Goal: Task Accomplishment & Management: Use online tool/utility

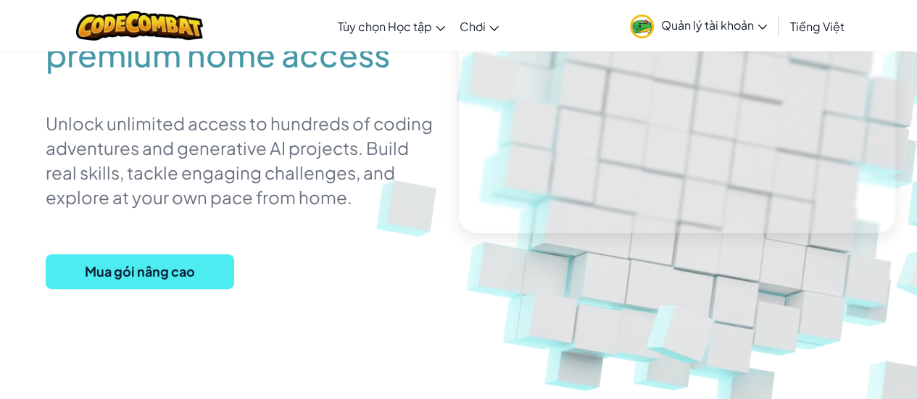
scroll to position [186, 0]
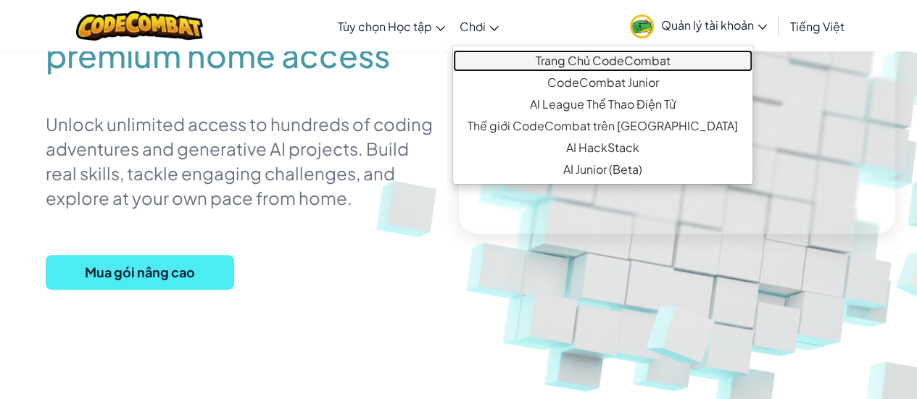
click at [503, 62] on link "Trang Chủ CodeCombat" at bounding box center [602, 61] width 299 height 22
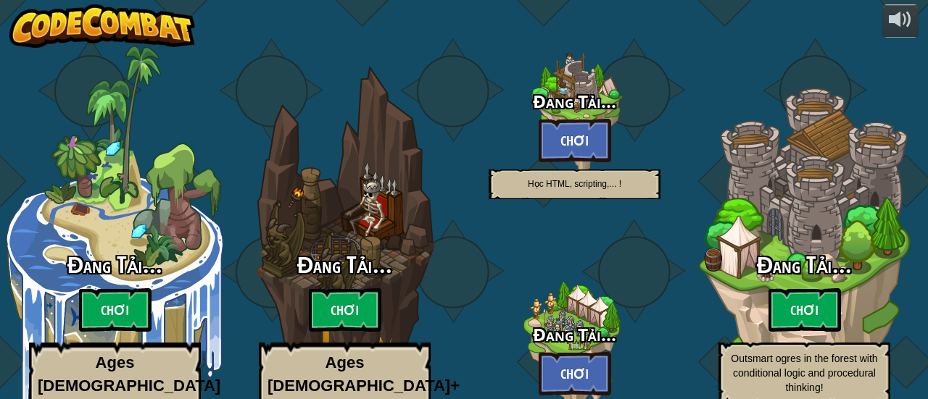
select select "vi"
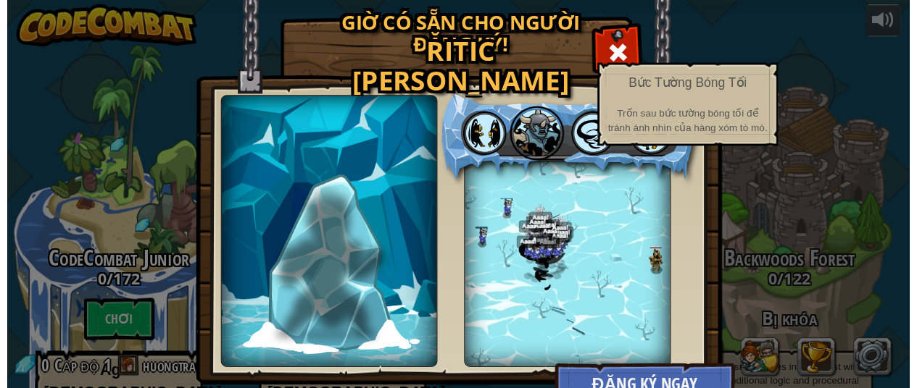
scroll to position [43, 0]
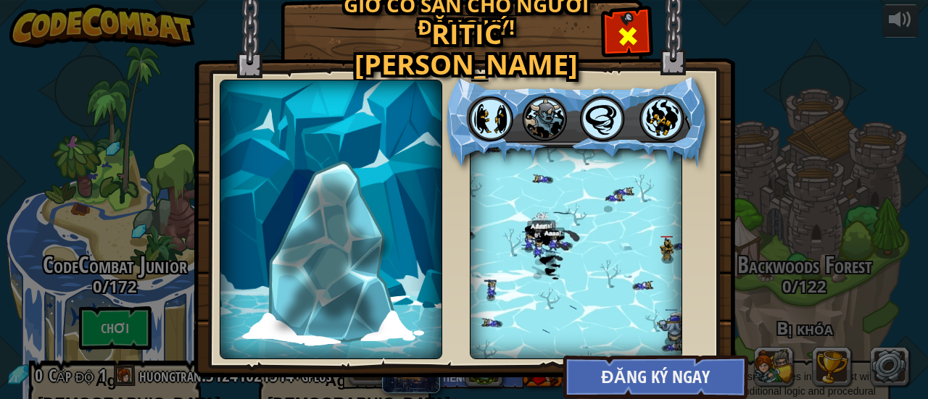
click at [629, 34] on span at bounding box center [627, 36] width 23 height 23
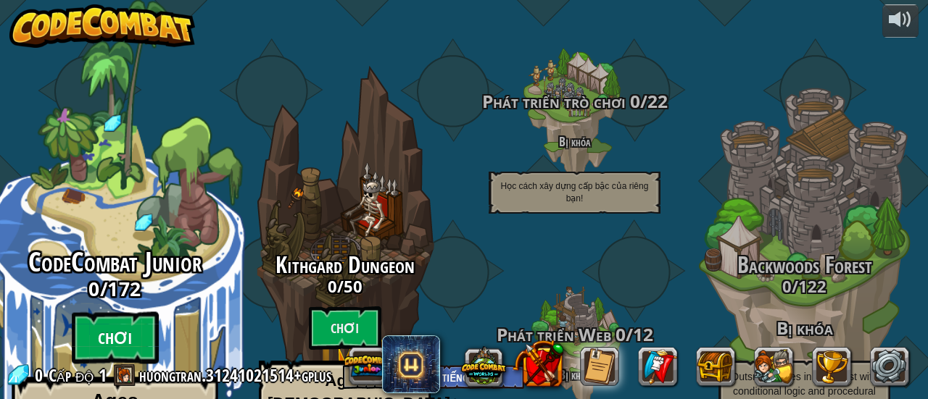
click at [141, 312] on btn "Chơi" at bounding box center [115, 338] width 87 height 52
select select "vi"
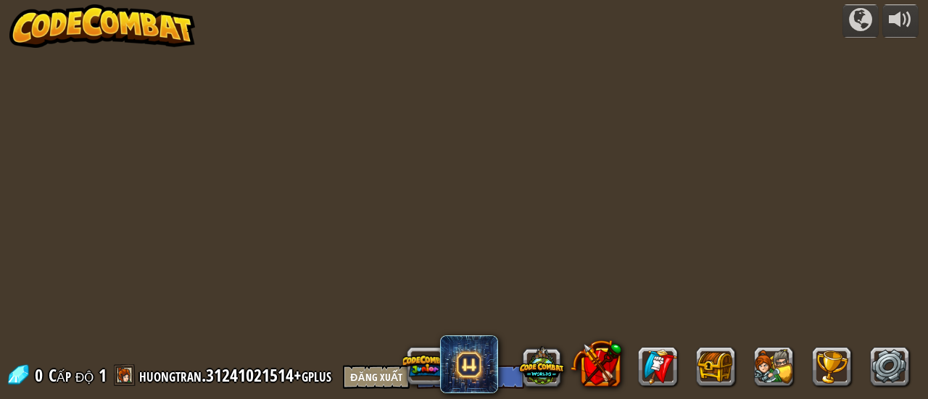
select select "vi"
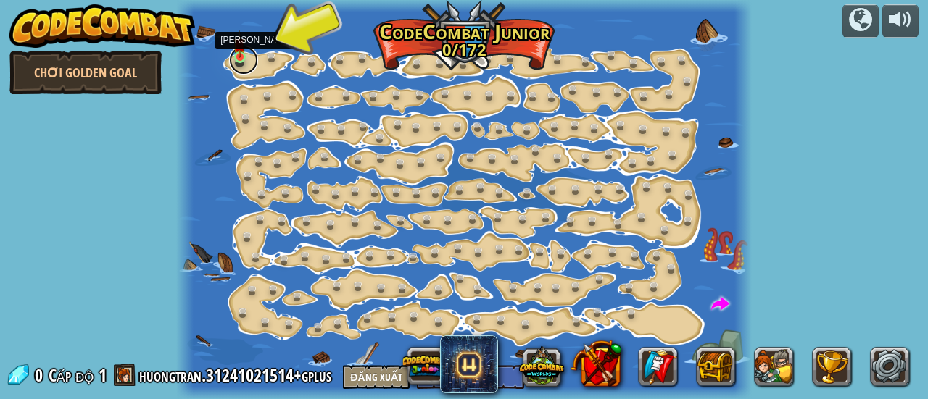
click at [241, 66] on link at bounding box center [243, 60] width 29 height 29
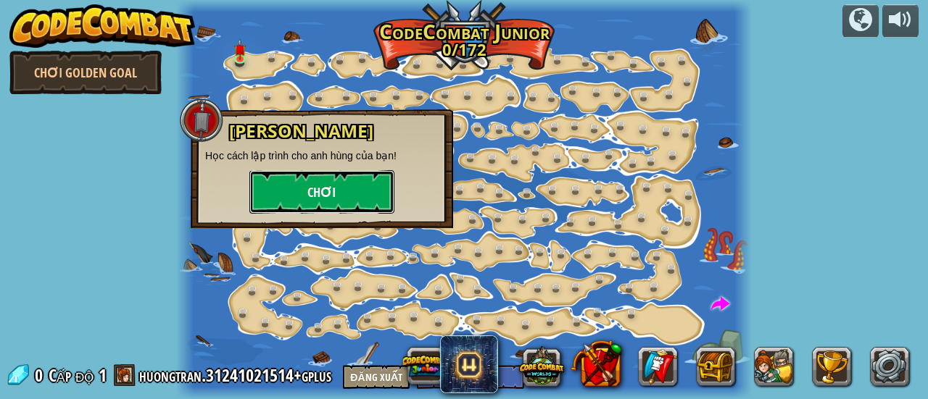
click at [312, 206] on button "Chơi" at bounding box center [321, 191] width 145 height 43
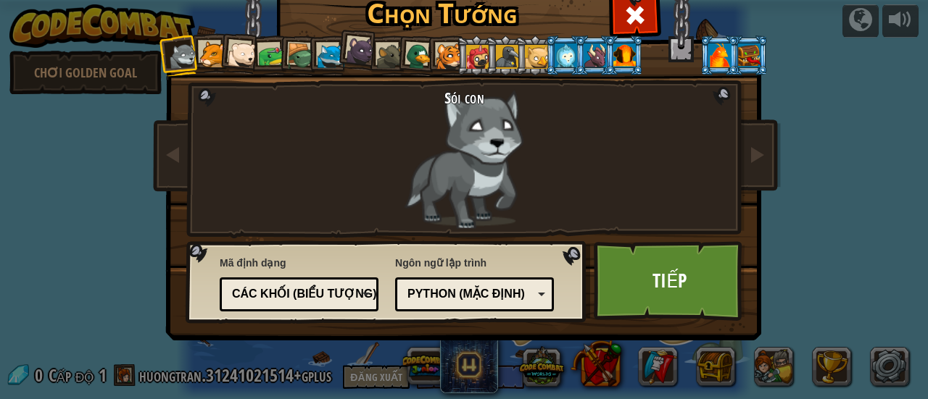
click at [491, 293] on div "Python (Mặc định)" at bounding box center [469, 294] width 125 height 17
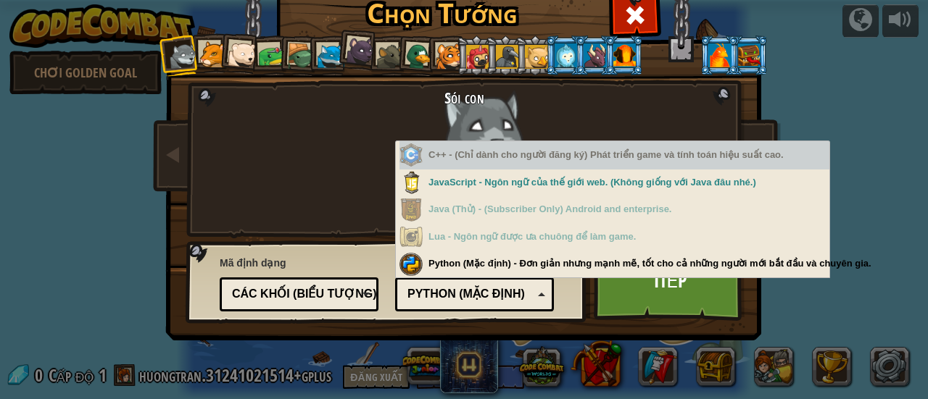
click at [493, 159] on div "C++ - (Chỉ dành cho người đăng ký) Phát triển game và tính toán hiệu suất cao." at bounding box center [614, 155] width 430 height 28
click at [616, 159] on div "C++ - (Chỉ dành cho người đăng ký) Phát triển game và tính toán hiệu suất cao." at bounding box center [614, 155] width 430 height 28
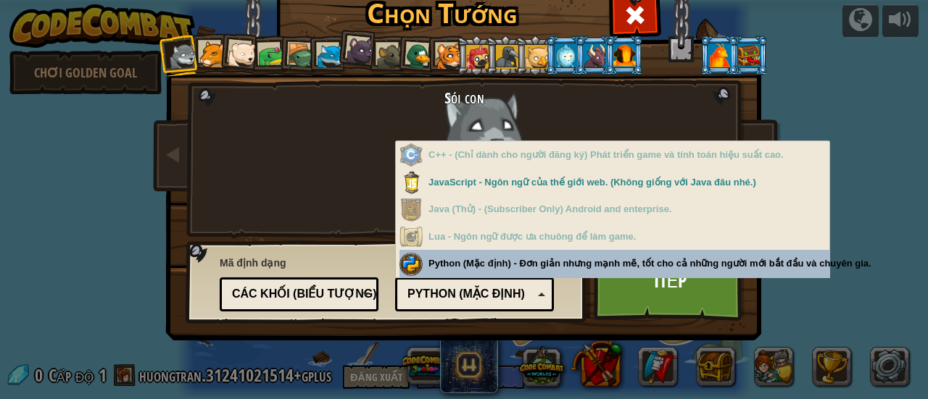
click at [526, 301] on div "Python (Mặc định)" at bounding box center [469, 294] width 125 height 17
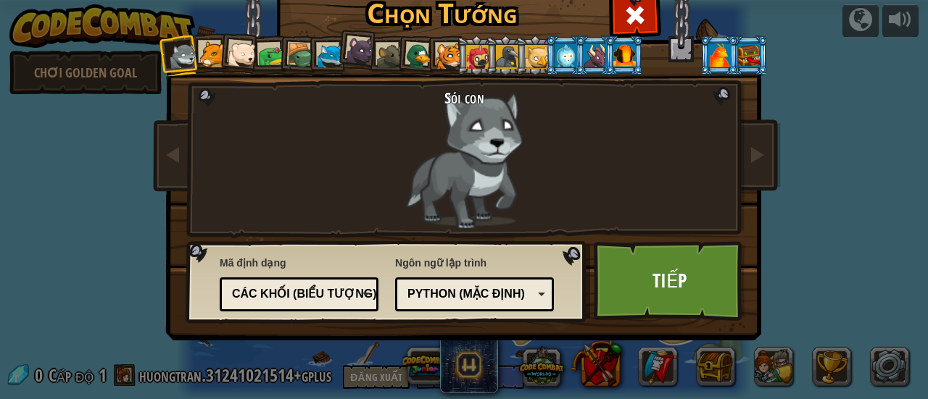
click at [341, 291] on div "Các khối (biểu tượng)" at bounding box center [294, 294] width 125 height 17
click at [364, 127] on div "Sói con" at bounding box center [464, 159] width 380 height 140
click at [203, 58] on div at bounding box center [212, 54] width 27 height 27
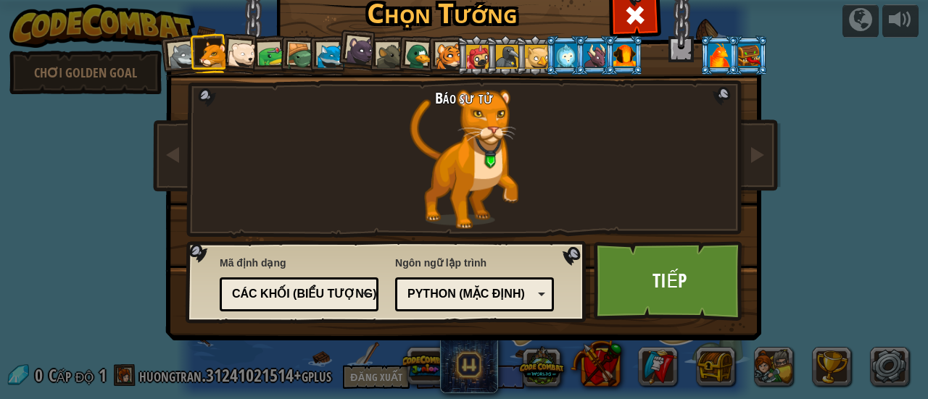
click at [435, 46] on div at bounding box center [448, 56] width 27 height 27
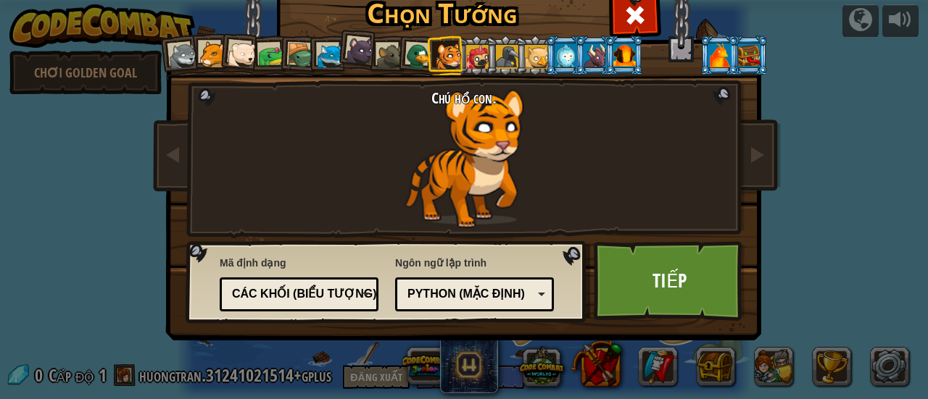
click at [485, 60] on li at bounding box center [504, 56] width 39 height 40
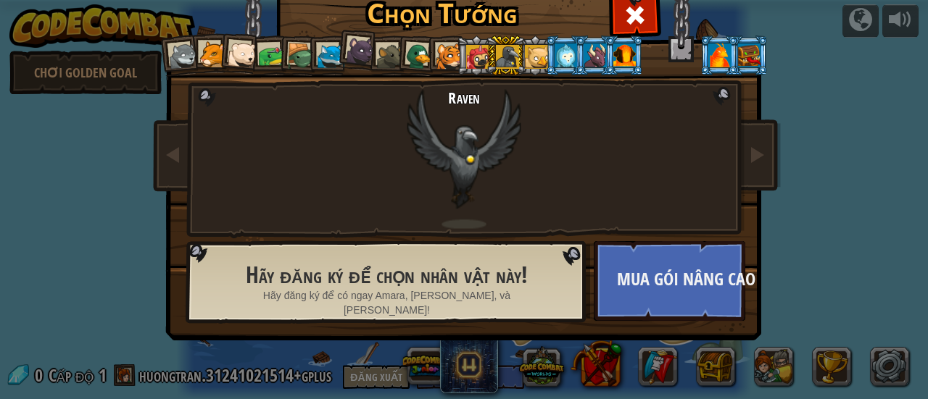
click at [557, 53] on div at bounding box center [565, 54] width 22 height 23
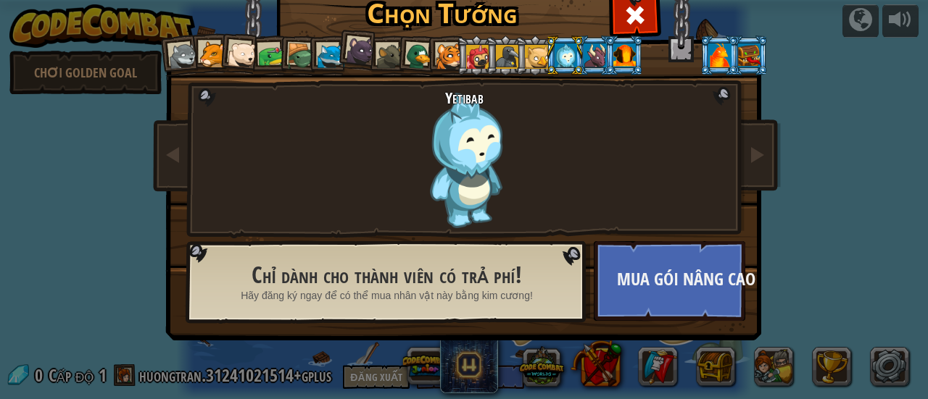
click at [535, 60] on div at bounding box center [536, 56] width 23 height 23
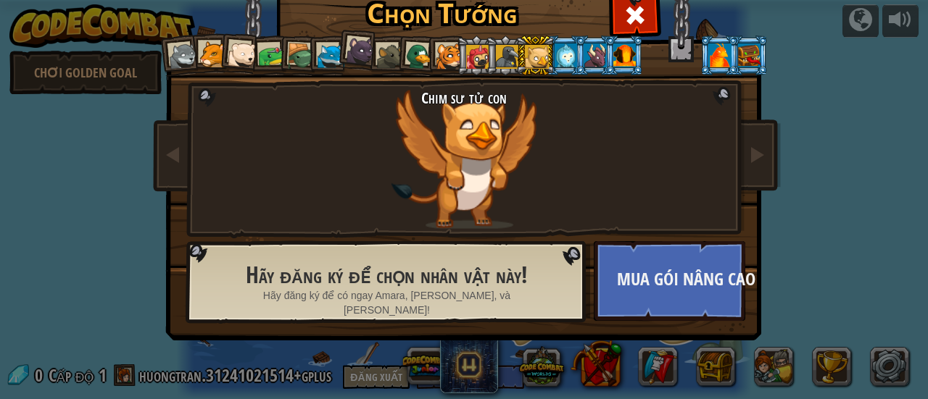
click at [346, 57] on div at bounding box center [360, 50] width 29 height 29
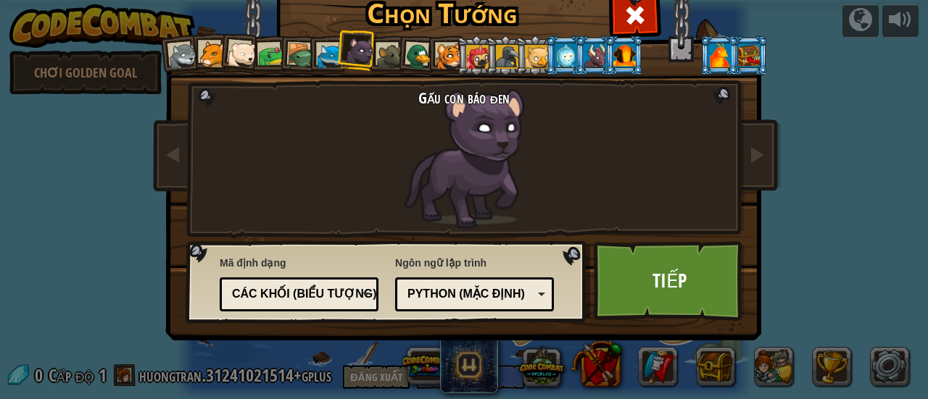
click at [377, 57] on div at bounding box center [390, 56] width 27 height 27
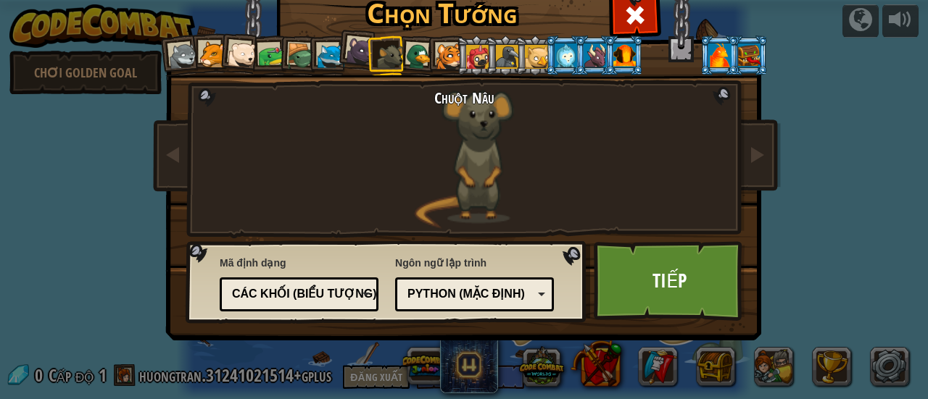
click at [613, 62] on div at bounding box center [624, 54] width 22 height 23
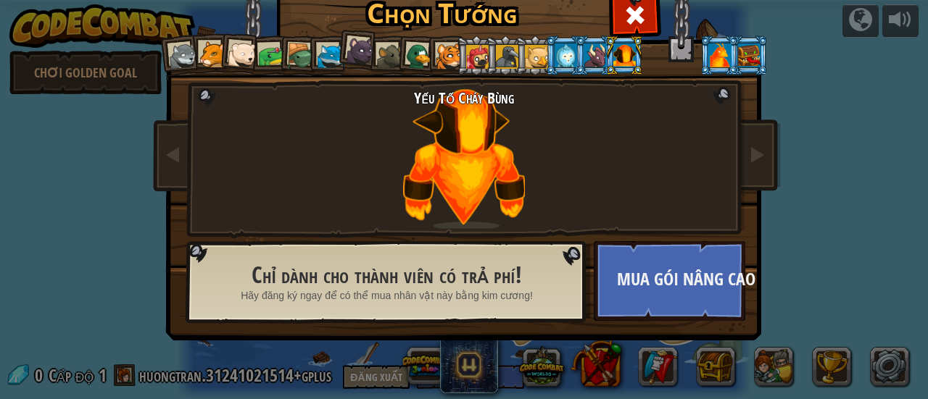
click at [584, 56] on div at bounding box center [594, 54] width 22 height 23
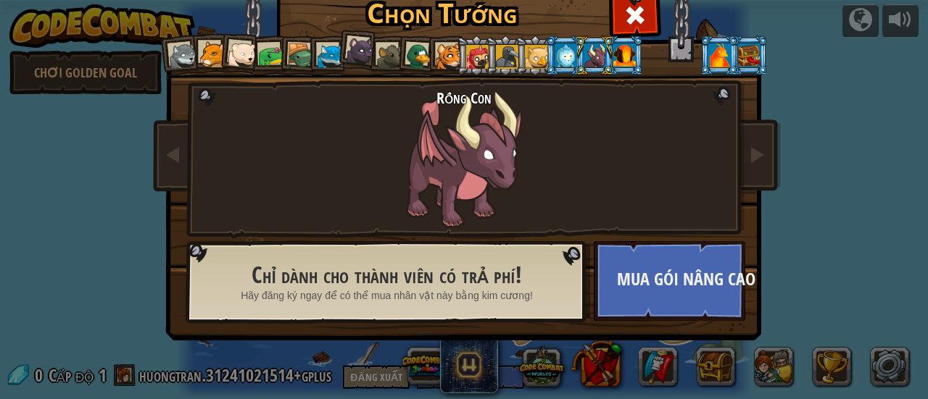
click at [708, 51] on div at bounding box center [719, 54] width 22 height 23
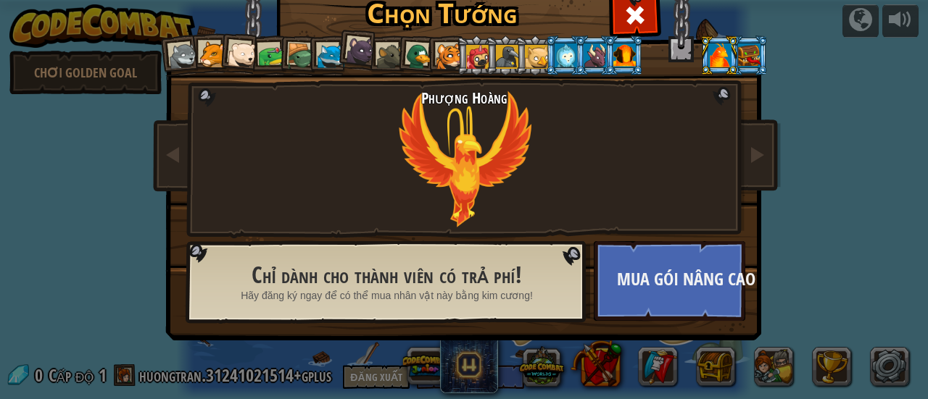
click at [738, 47] on div at bounding box center [749, 54] width 22 height 23
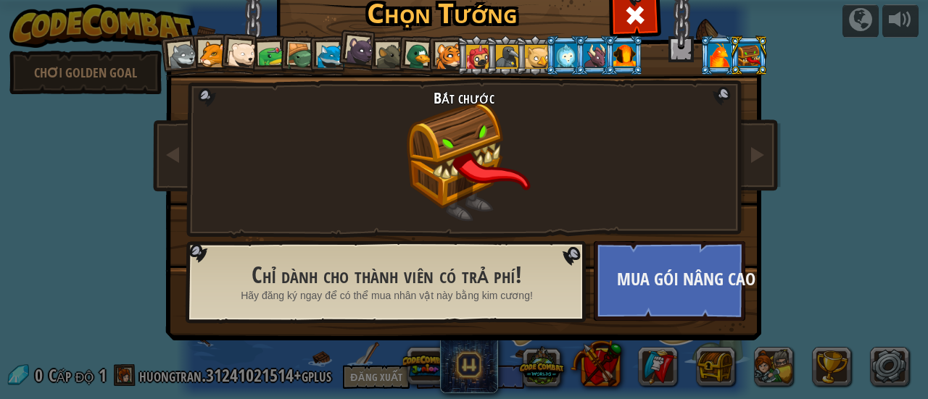
click at [558, 51] on div at bounding box center [565, 54] width 22 height 23
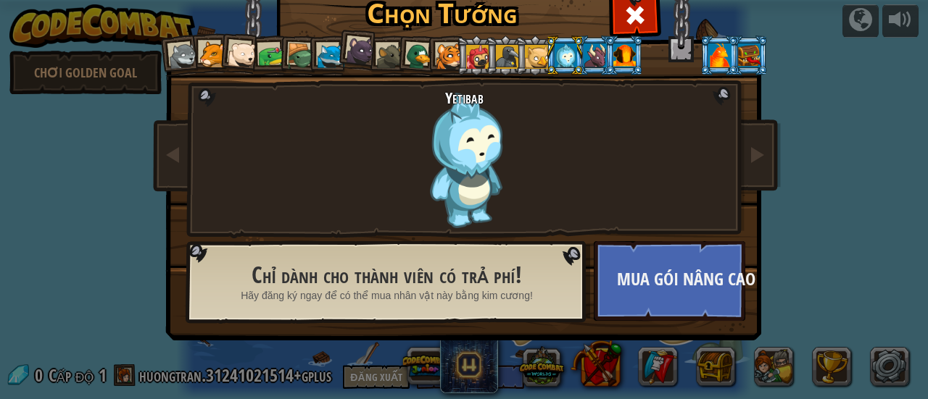
click at [561, 182] on div "Yetibab" at bounding box center [464, 159] width 380 height 140
click at [169, 60] on div at bounding box center [183, 56] width 29 height 29
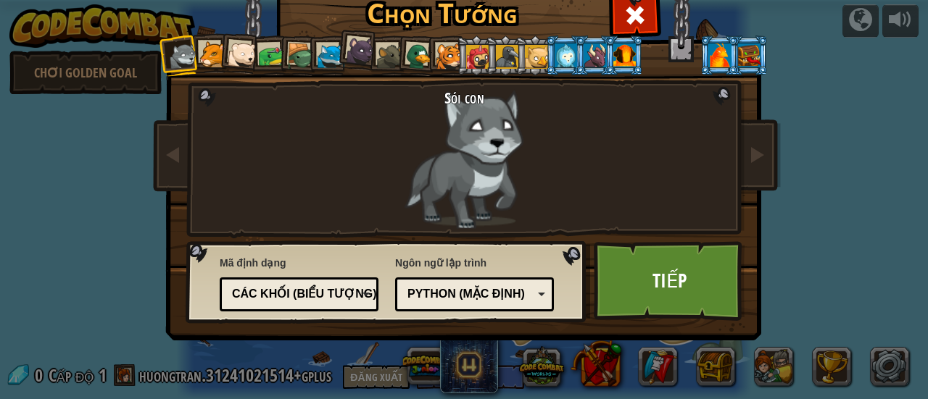
click at [190, 56] on div at bounding box center [183, 56] width 29 height 29
click at [199, 56] on div at bounding box center [212, 54] width 27 height 27
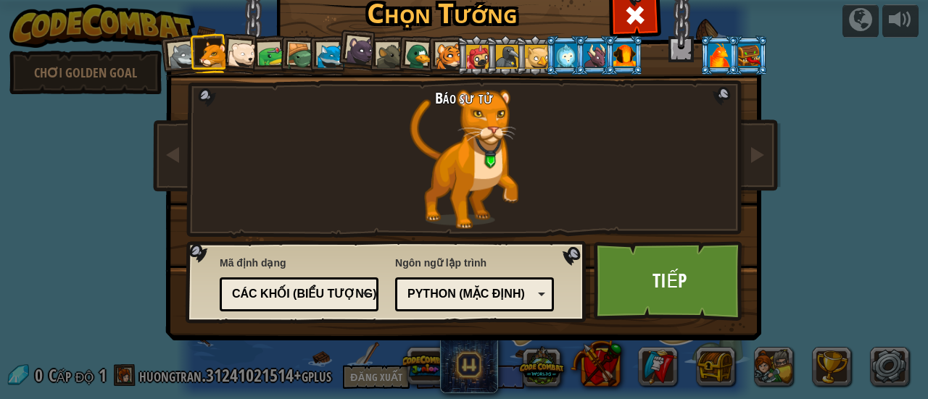
click at [325, 49] on div at bounding box center [330, 56] width 27 height 27
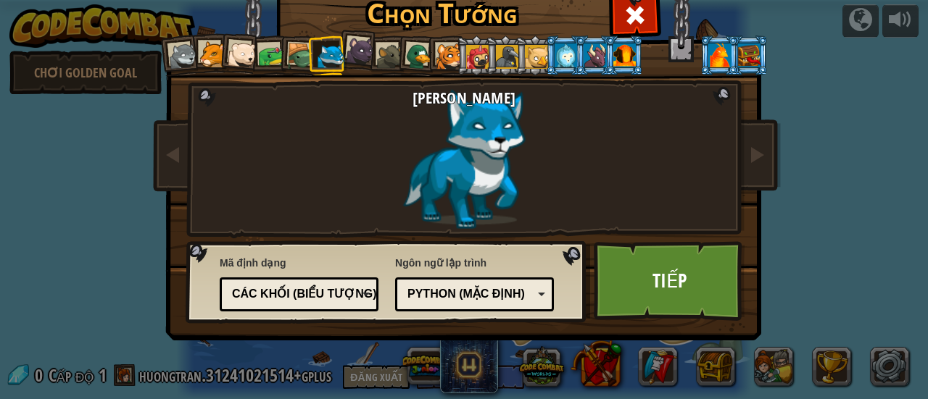
click at [271, 57] on div at bounding box center [271, 56] width 27 height 27
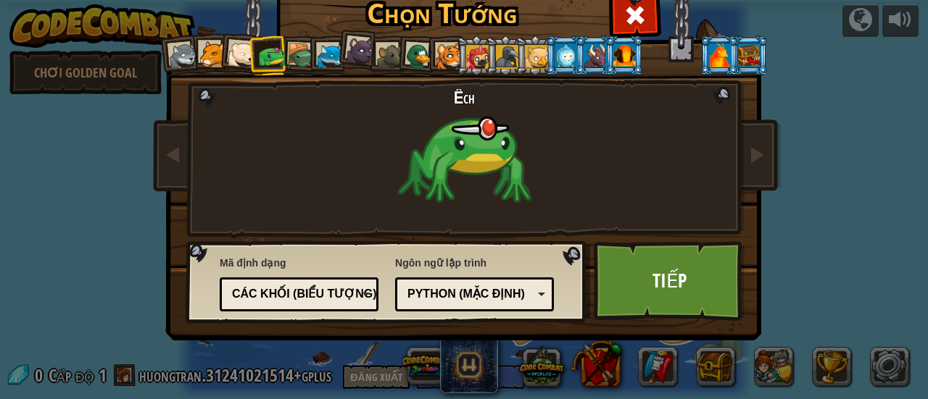
click at [411, 56] on div at bounding box center [419, 57] width 28 height 28
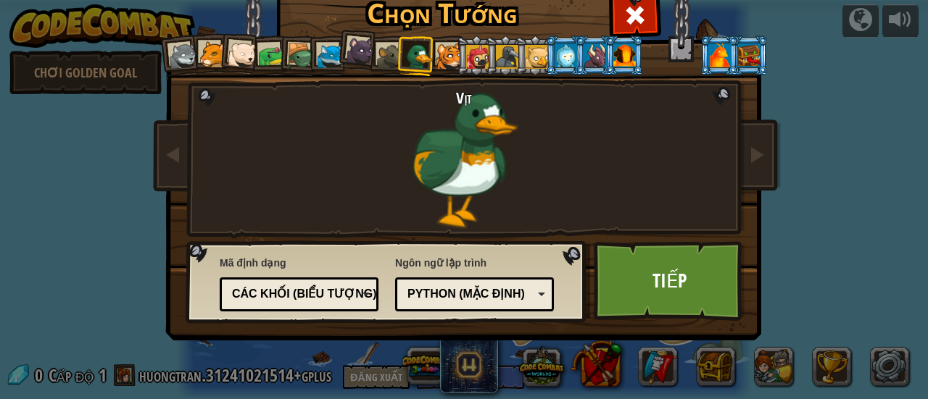
click at [228, 54] on div at bounding box center [242, 55] width 29 height 29
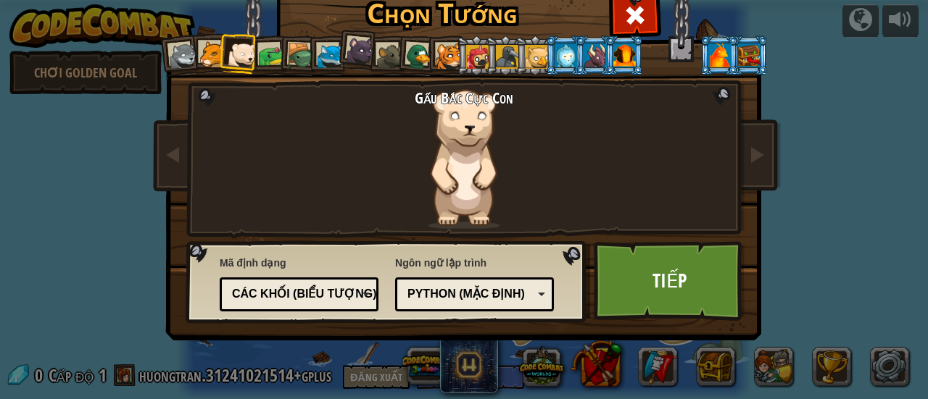
click at [406, 59] on div at bounding box center [419, 57] width 28 height 28
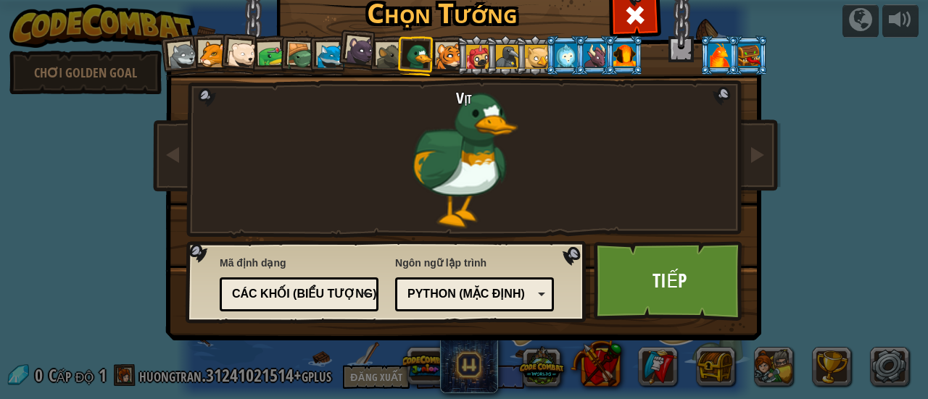
click at [267, 64] on div at bounding box center [271, 56] width 27 height 27
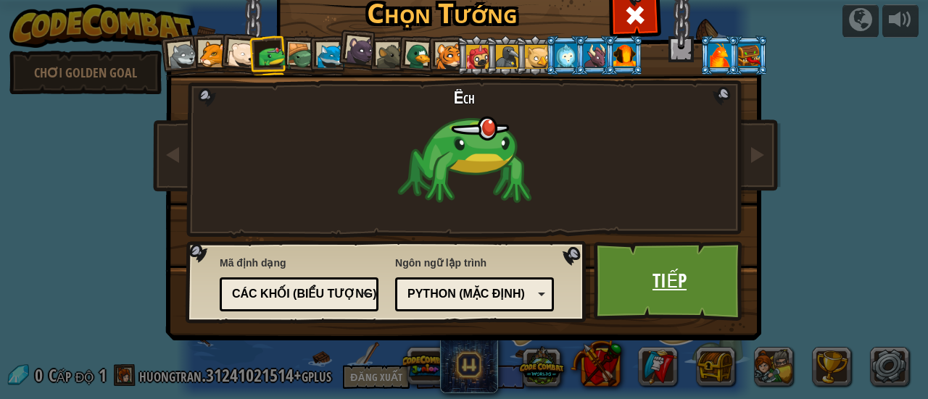
click at [683, 288] on link "Tiếp" at bounding box center [668, 281] width 151 height 80
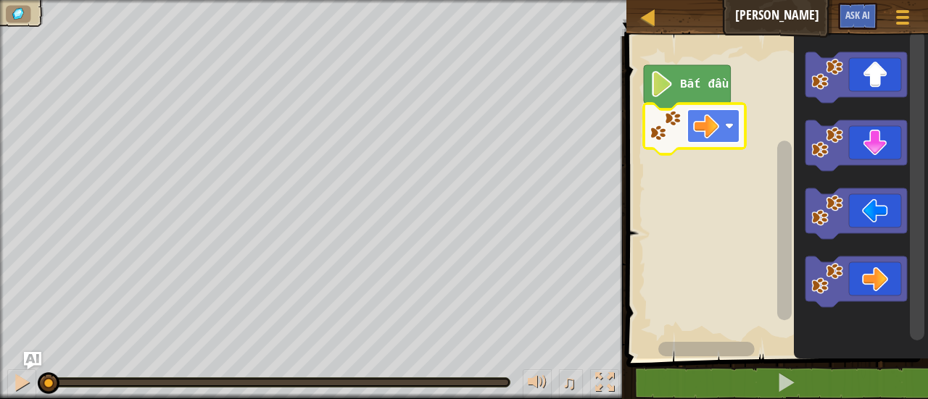
click at [726, 134] on rect "Không gian làm việc Blockly" at bounding box center [713, 125] width 52 height 33
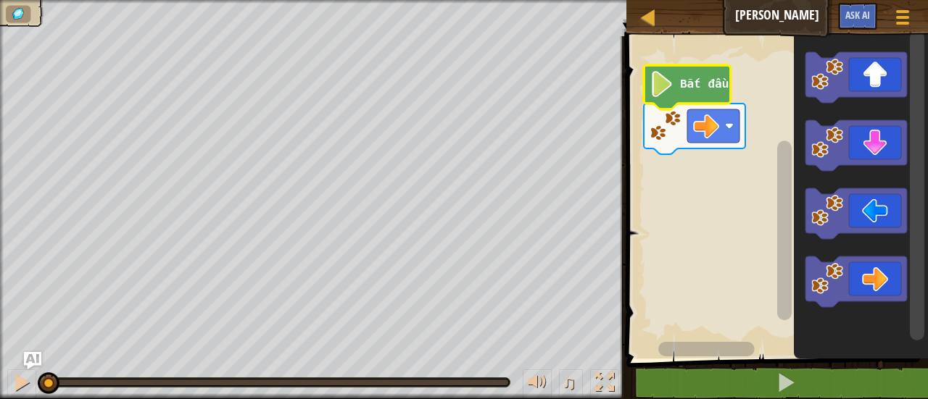
click at [671, 93] on image "Không gian làm việc Blockly" at bounding box center [661, 84] width 25 height 26
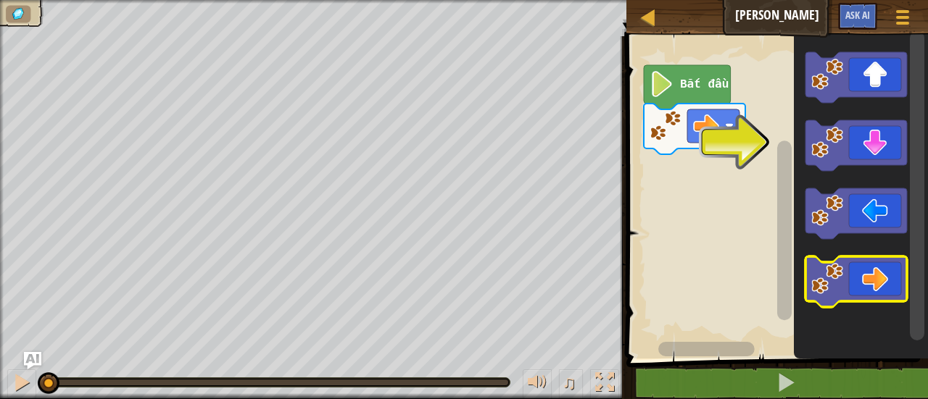
click at [863, 274] on icon "Không gian làm việc Blockly" at bounding box center [855, 282] width 101 height 51
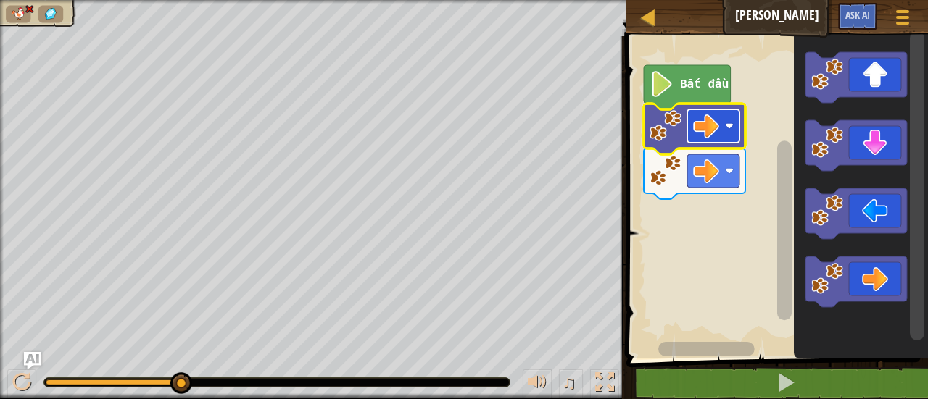
click at [713, 137] on image "Không gian làm việc Blockly" at bounding box center [706, 126] width 26 height 26
click at [720, 138] on rect "Không gian làm việc Blockly" at bounding box center [713, 125] width 52 height 33
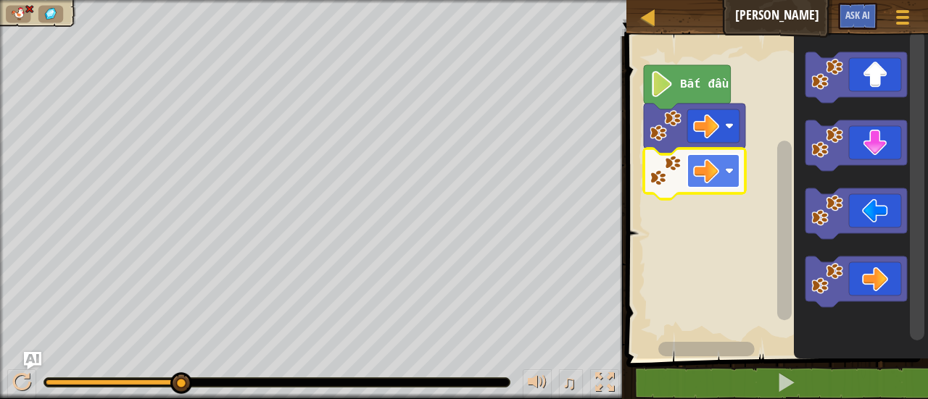
click at [724, 162] on rect "Không gian làm việc Blockly" at bounding box center [713, 170] width 52 height 33
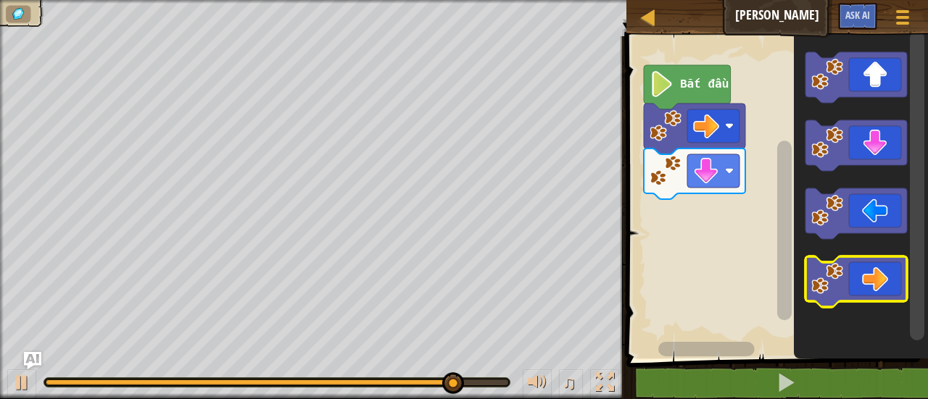
click at [885, 273] on icon "Không gian làm việc Blockly" at bounding box center [855, 282] width 101 height 51
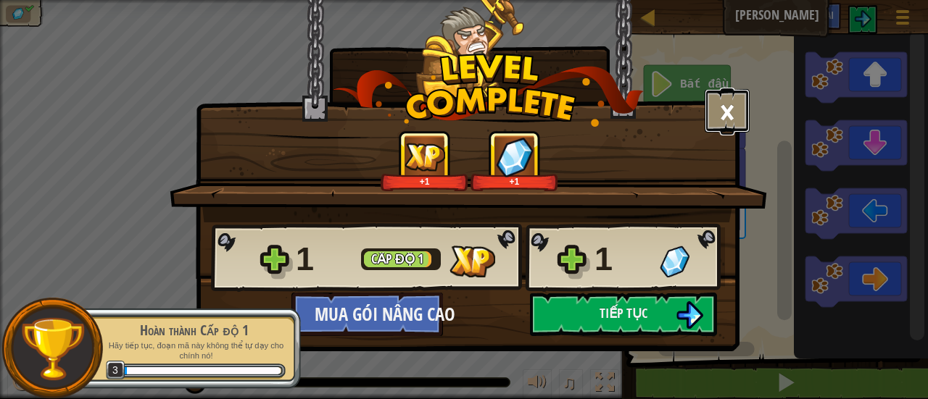
click at [721, 110] on button "×" at bounding box center [726, 110] width 45 height 43
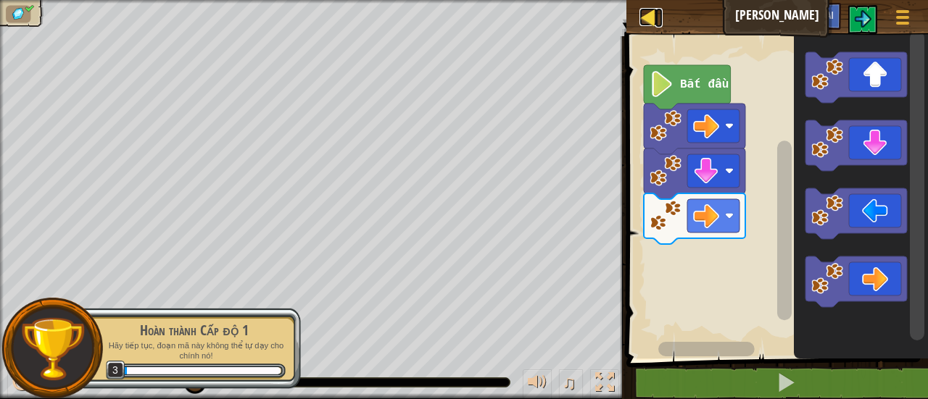
click at [645, 26] on div at bounding box center [648, 17] width 18 height 18
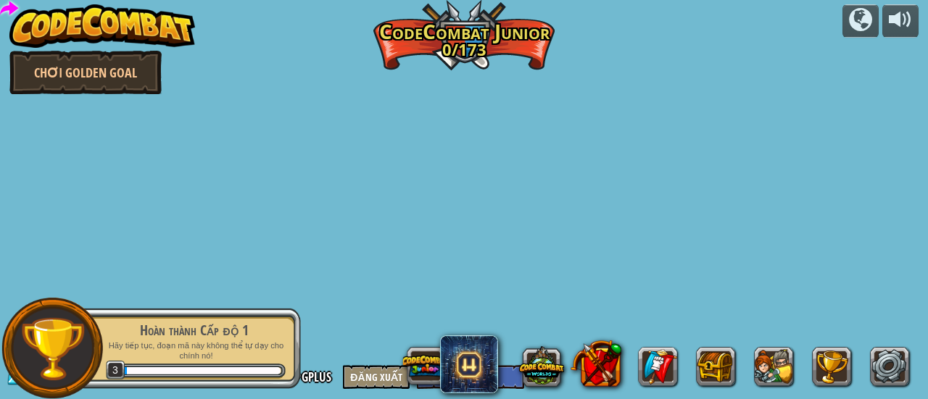
select select "vi"
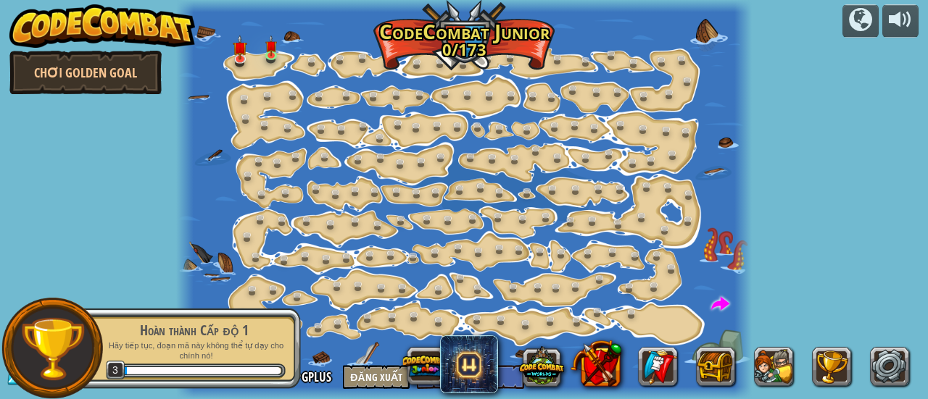
select select "vi"
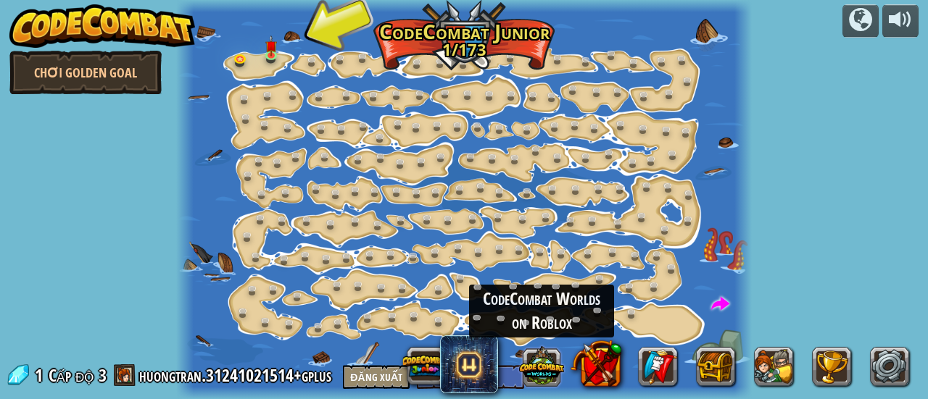
click at [550, 367] on button at bounding box center [541, 365] width 45 height 45
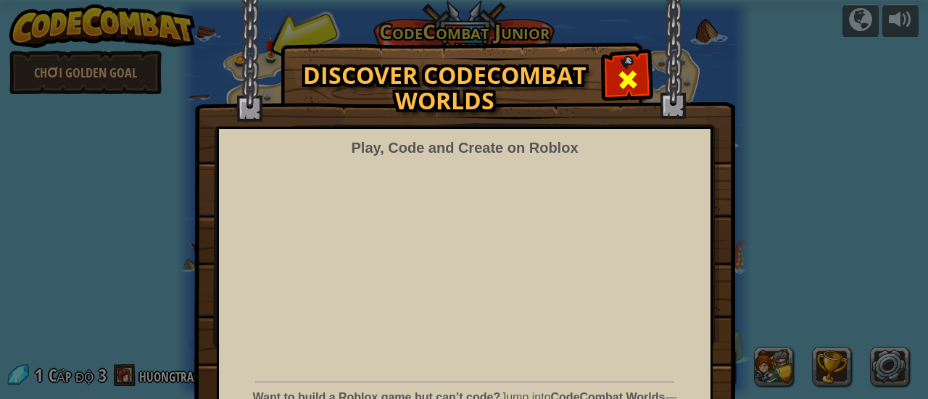
click at [604, 82] on div at bounding box center [627, 78] width 46 height 46
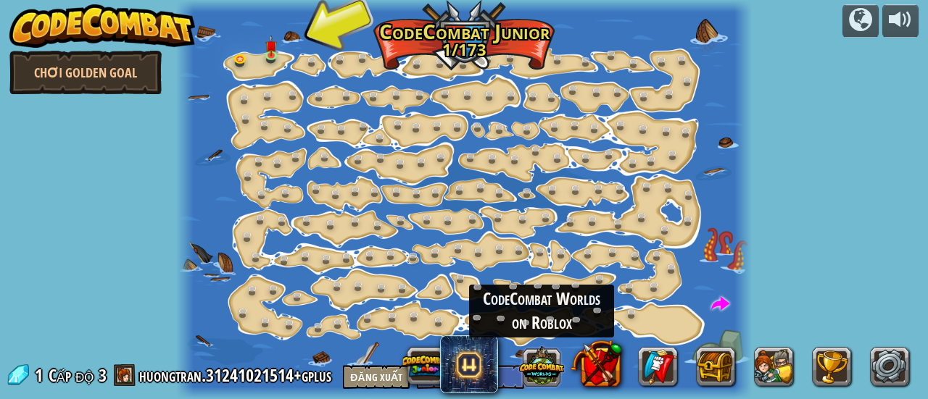
click at [542, 367] on button at bounding box center [541, 365] width 45 height 45
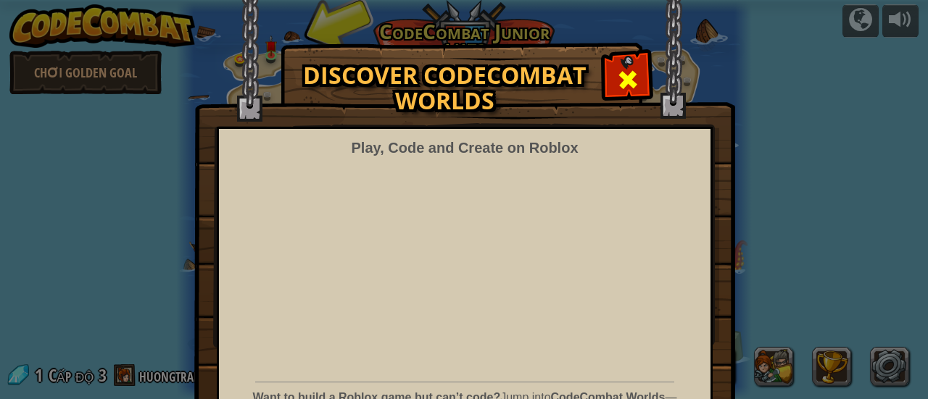
click at [620, 85] on span at bounding box center [627, 79] width 23 height 23
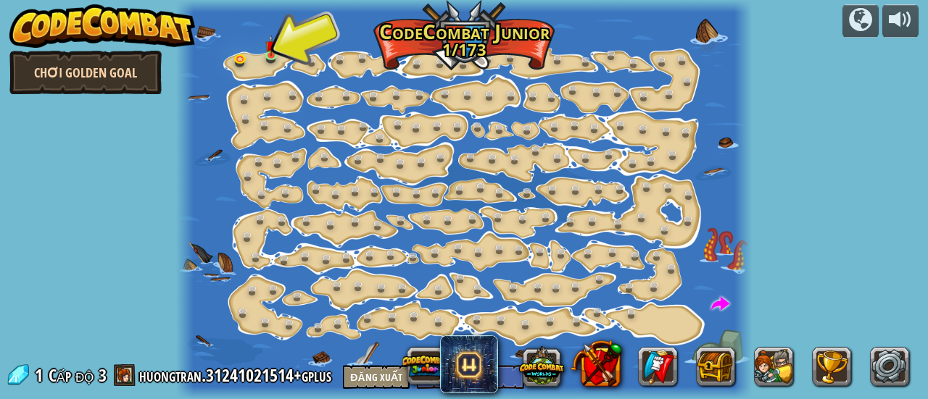
click at [112, 70] on link "Chơi Golden Goal" at bounding box center [85, 72] width 152 height 43
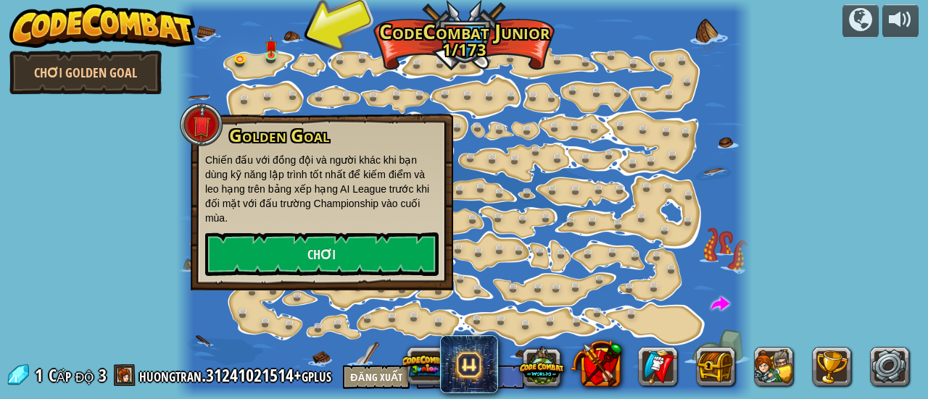
click at [120, 228] on div "powered by [PERSON_NAME] Golden Goal Biến Đổi Bước (Bị [PERSON_NAME]) Thay đổi …" at bounding box center [464, 199] width 928 height 399
click at [112, 22] on img at bounding box center [102, 25] width 186 height 43
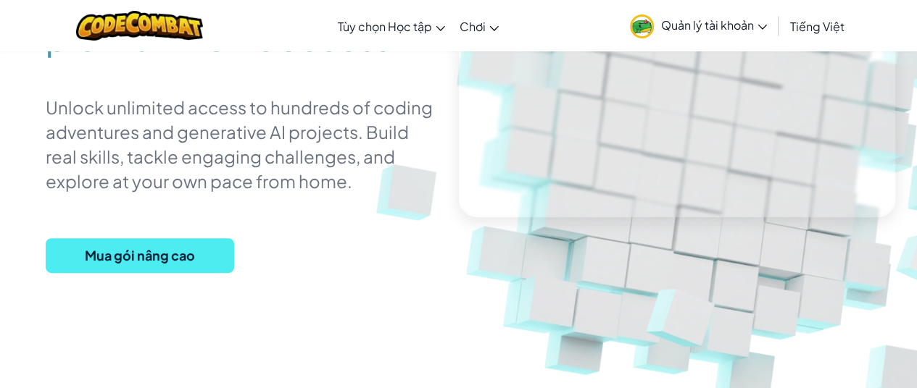
scroll to position [204, 0]
